Goal: Find specific page/section: Find specific page/section

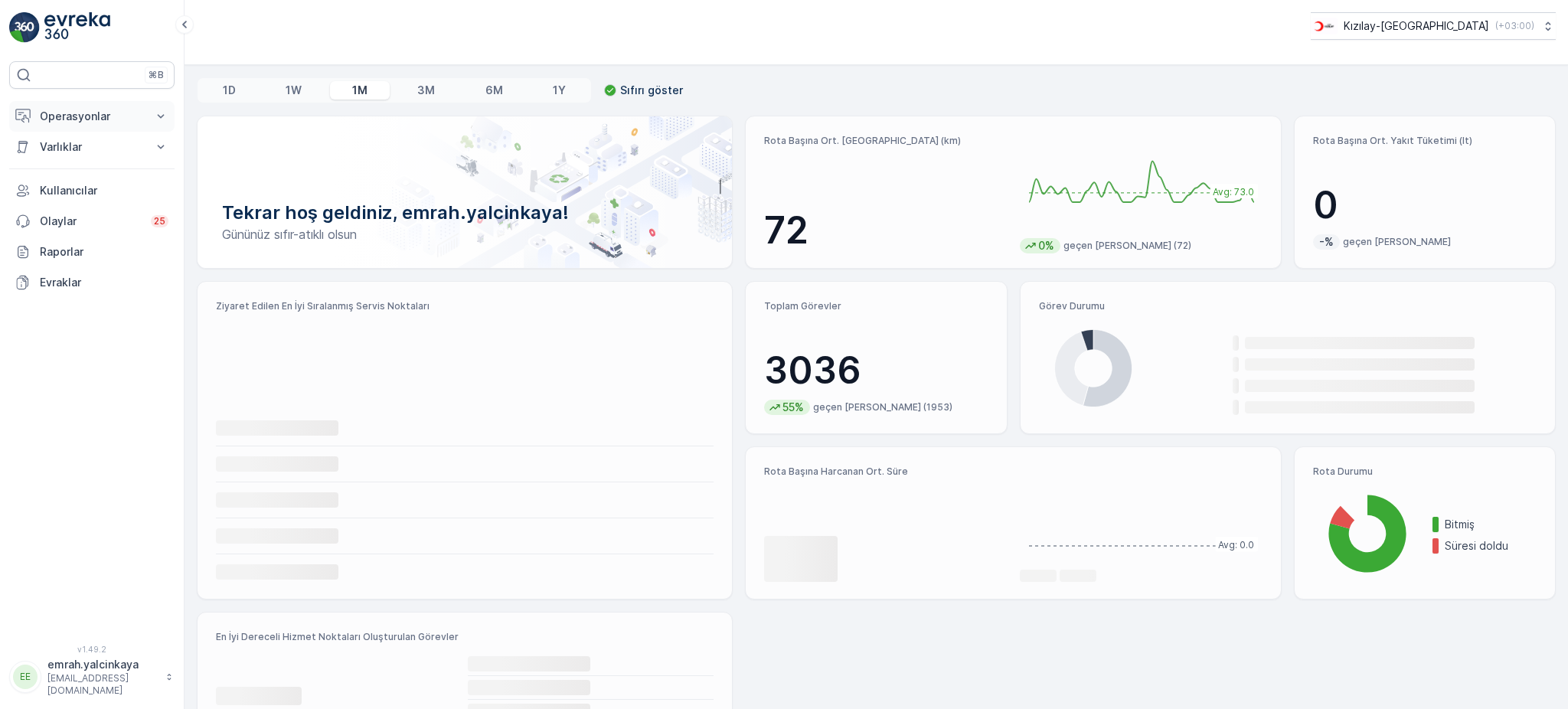
click at [89, 109] on p "Operasyonlar" at bounding box center [92, 116] width 104 height 16
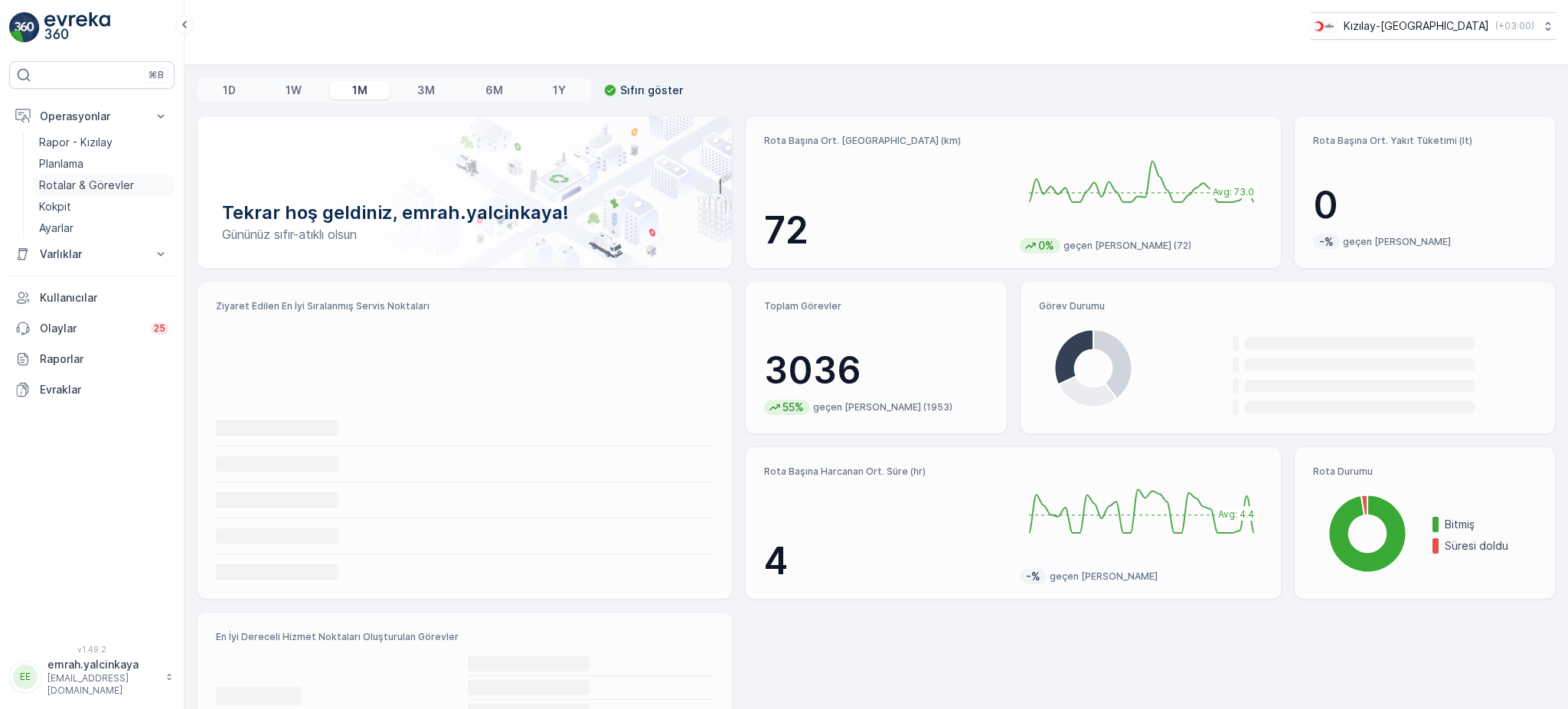
click at [104, 189] on p "Rotalar & Görevler" at bounding box center [87, 185] width 95 height 16
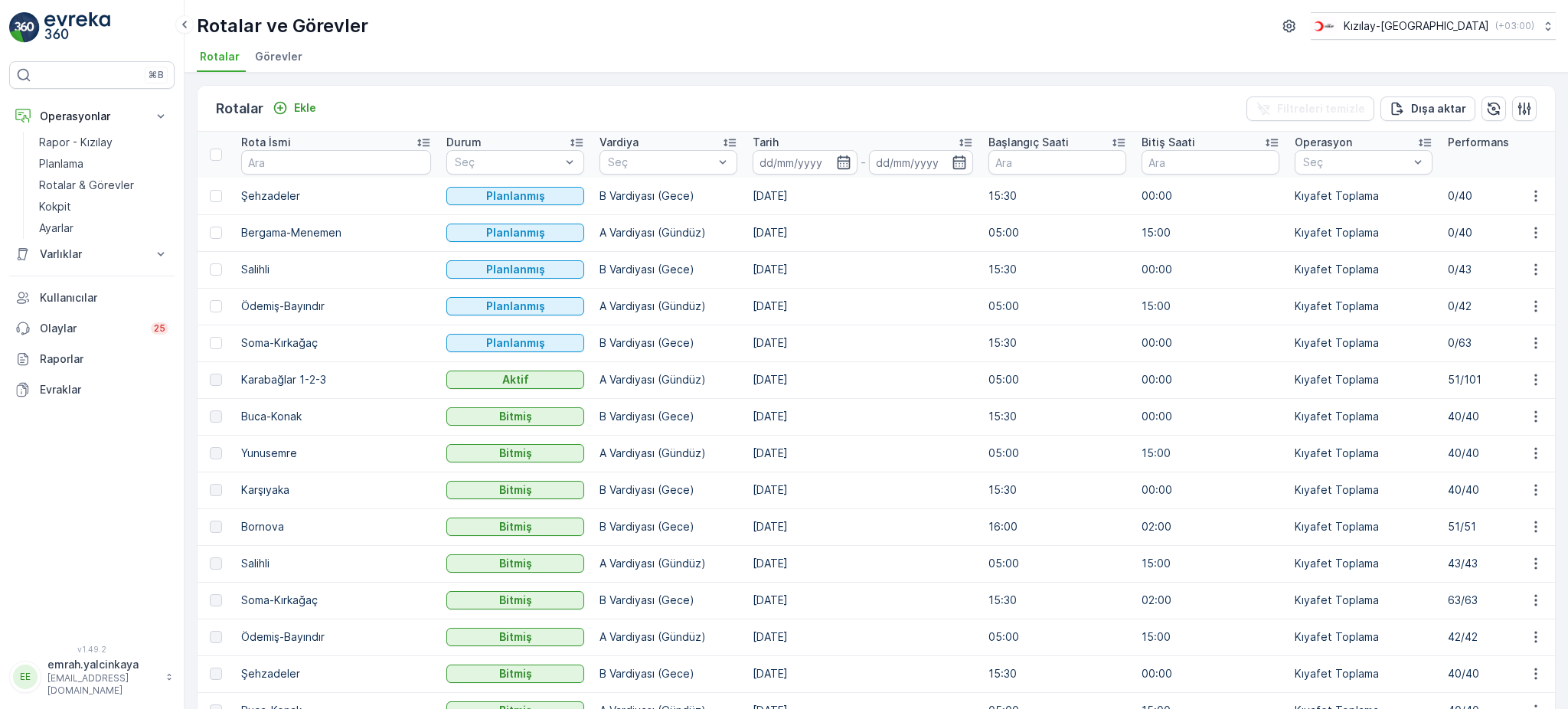
click at [745, 270] on td "[DATE]" at bounding box center [863, 269] width 236 height 37
click at [601, 267] on td "B Vardiyası (Gece)" at bounding box center [668, 269] width 153 height 37
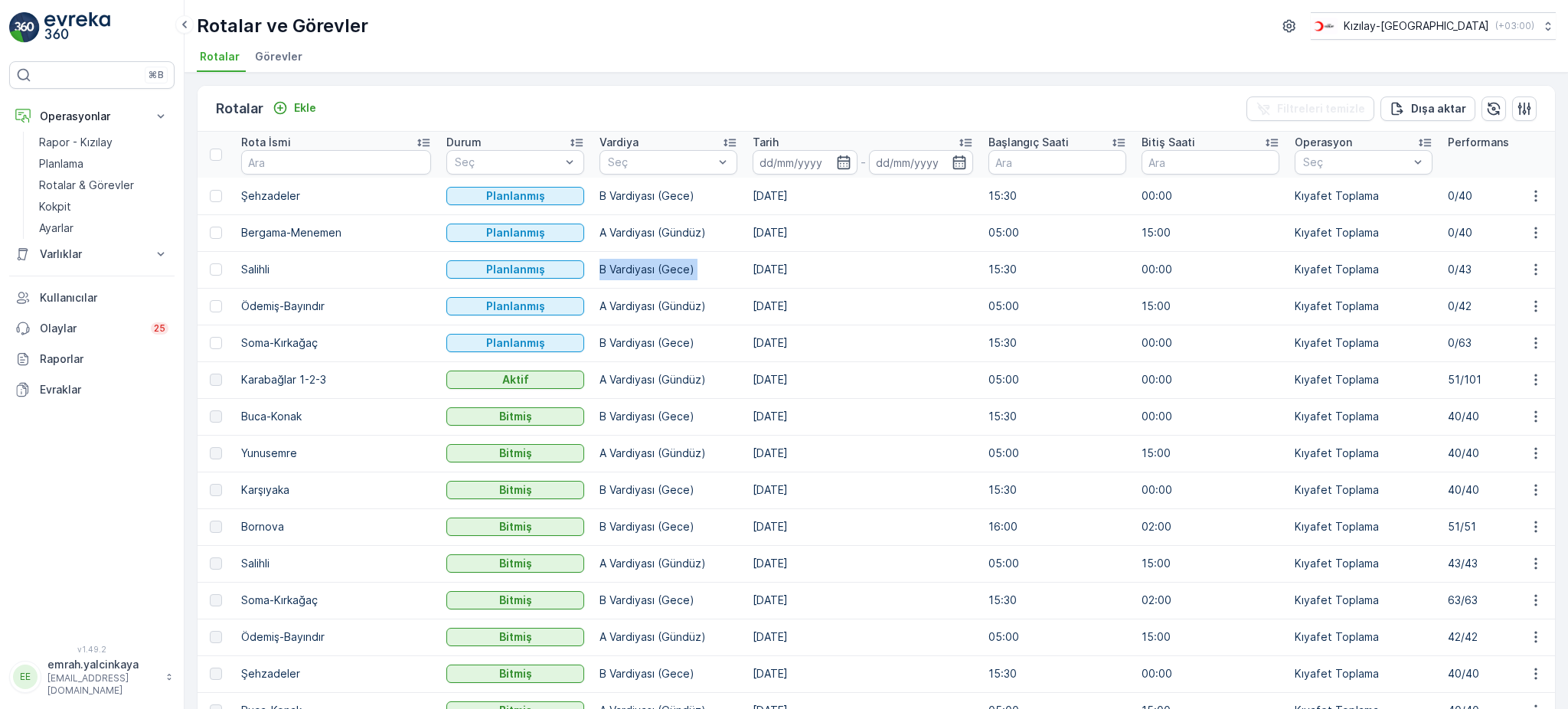
click at [601, 267] on td "B Vardiyası (Gece)" at bounding box center [668, 269] width 153 height 37
click at [592, 306] on td "A Vardiyası (Gündüz)" at bounding box center [668, 306] width 153 height 37
click at [1029, 50] on ul "Rotalar Görevler" at bounding box center [870, 59] width 1346 height 26
